Goal: Find specific page/section: Find specific page/section

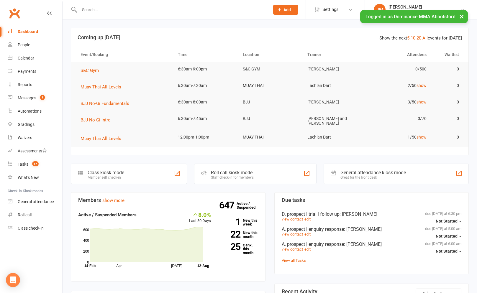
click at [93, 9] on input "text" at bounding box center [172, 10] width 188 height 8
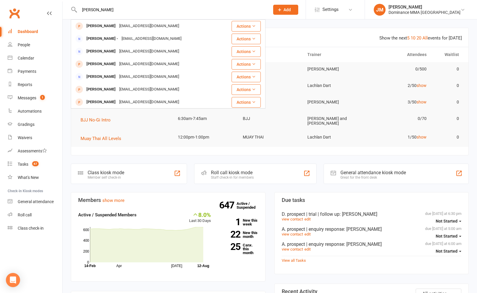
type input "[PERSON_NAME]"
click at [207, 11] on input "[PERSON_NAME]" at bounding box center [172, 10] width 188 height 8
click at [167, 9] on input "[PERSON_NAME]" at bounding box center [172, 10] width 188 height 8
click at [167, 8] on input "[PERSON_NAME]" at bounding box center [172, 10] width 188 height 8
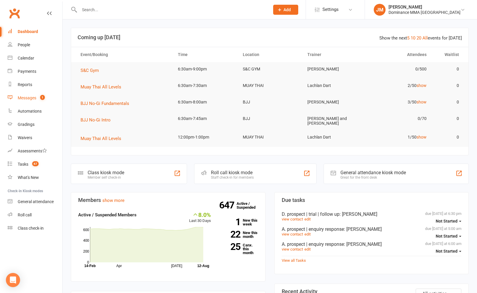
click at [33, 96] on div "Messages" at bounding box center [27, 98] width 19 height 5
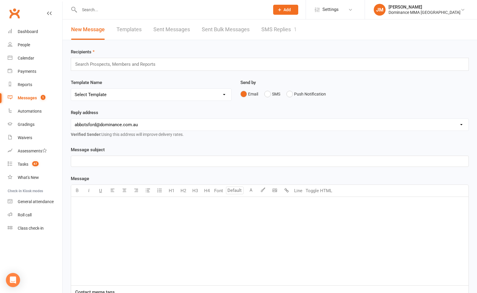
click at [285, 32] on link "SMS Replies 1" at bounding box center [278, 29] width 35 height 20
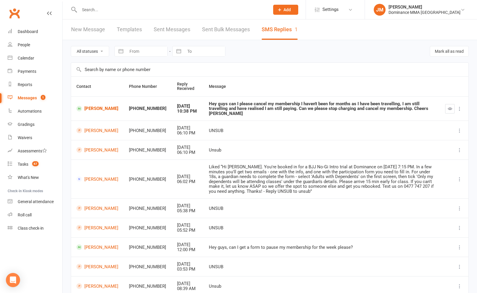
click at [127, 7] on input "text" at bounding box center [172, 10] width 188 height 8
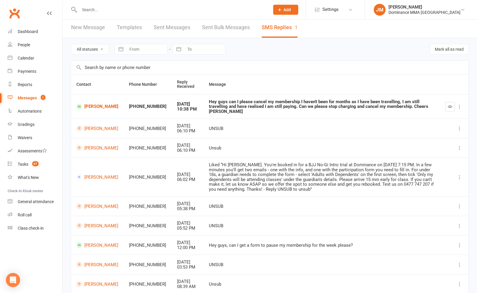
click at [124, 9] on input "text" at bounding box center [172, 10] width 188 height 8
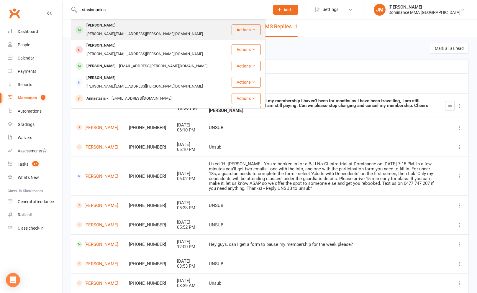
type input "stasinopolos"
click at [117, 24] on div "[PERSON_NAME]" at bounding box center [101, 25] width 33 height 9
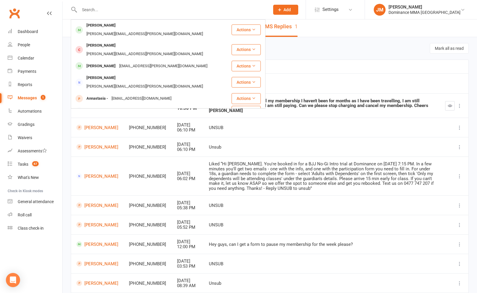
scroll to position [3, 0]
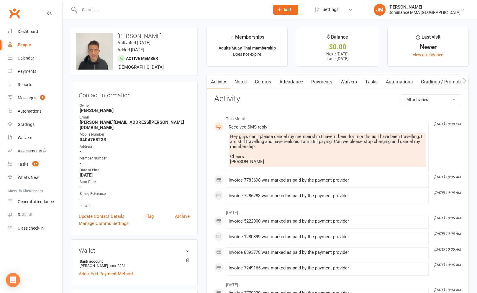
click at [231, 80] on link "Notes" at bounding box center [240, 82] width 20 height 14
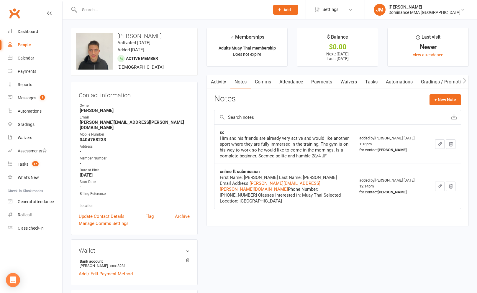
click at [307, 82] on link "Attendance" at bounding box center [291, 82] width 32 height 14
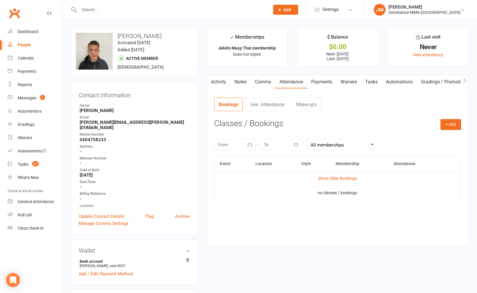
click at [324, 82] on link "Payments" at bounding box center [321, 82] width 29 height 14
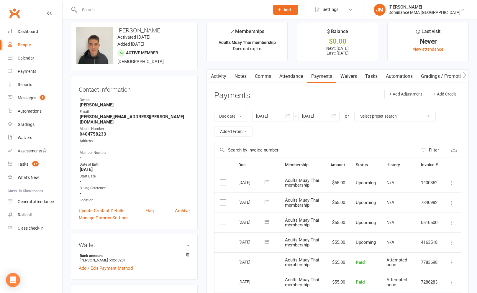
click at [363, 79] on link "Tasks" at bounding box center [371, 77] width 21 height 14
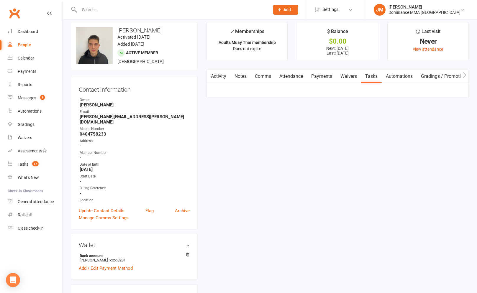
scroll to position [5, 0]
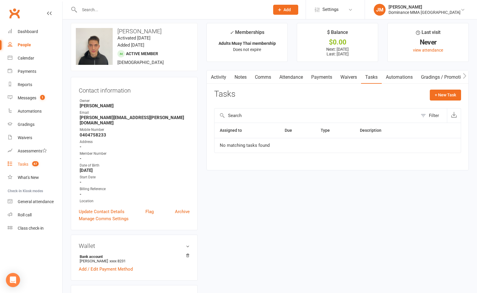
click at [32, 164] on span "67" at bounding box center [35, 163] width 6 height 5
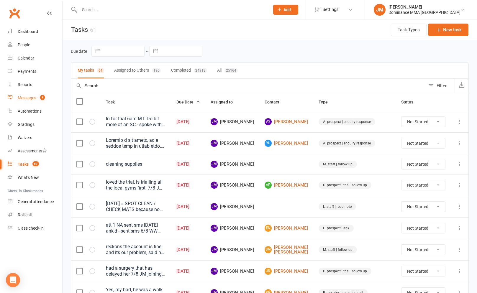
click at [28, 97] on div "Messages" at bounding box center [27, 98] width 19 height 5
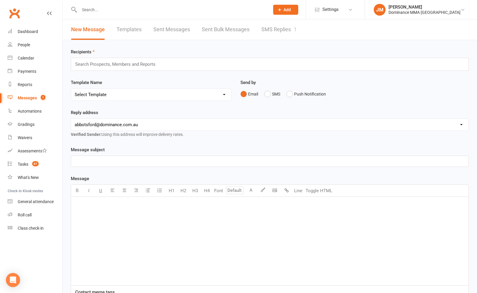
click at [280, 35] on link "SMS Replies 1" at bounding box center [278, 29] width 35 height 20
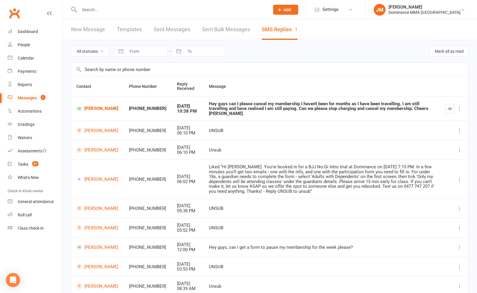
scroll to position [0, 0]
